Goal: Transaction & Acquisition: Subscribe to service/newsletter

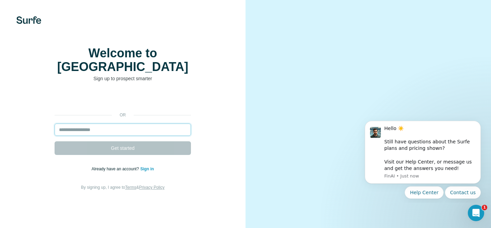
click at [104, 136] on input "email" at bounding box center [123, 129] width 136 height 12
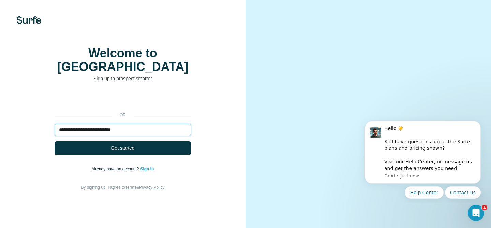
type input "**********"
click at [55, 141] on button "Get started" at bounding box center [123, 148] width 136 height 14
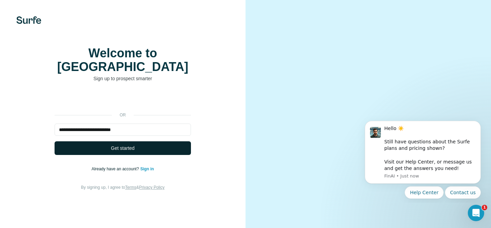
click at [106, 155] on button "Get started" at bounding box center [123, 148] width 136 height 14
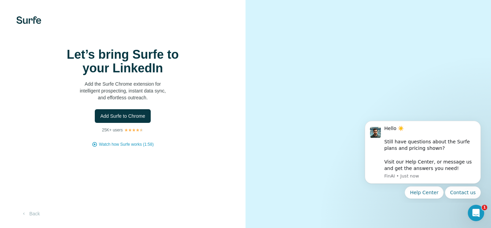
click at [161, 75] on h1 "Let’s bring Surfe to your LinkedIn" at bounding box center [123, 61] width 136 height 27
click at [481, 123] on icon "Dismiss notification" at bounding box center [479, 123] width 4 height 4
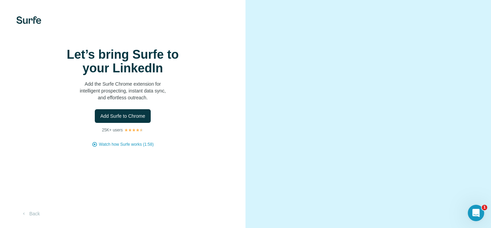
click at [148, 73] on h1 "Let’s bring Surfe to your LinkedIn" at bounding box center [123, 61] width 136 height 27
click at [133, 119] on span "Add Surfe to Chrome" at bounding box center [122, 116] width 45 height 7
